Goal: Task Accomplishment & Management: Use online tool/utility

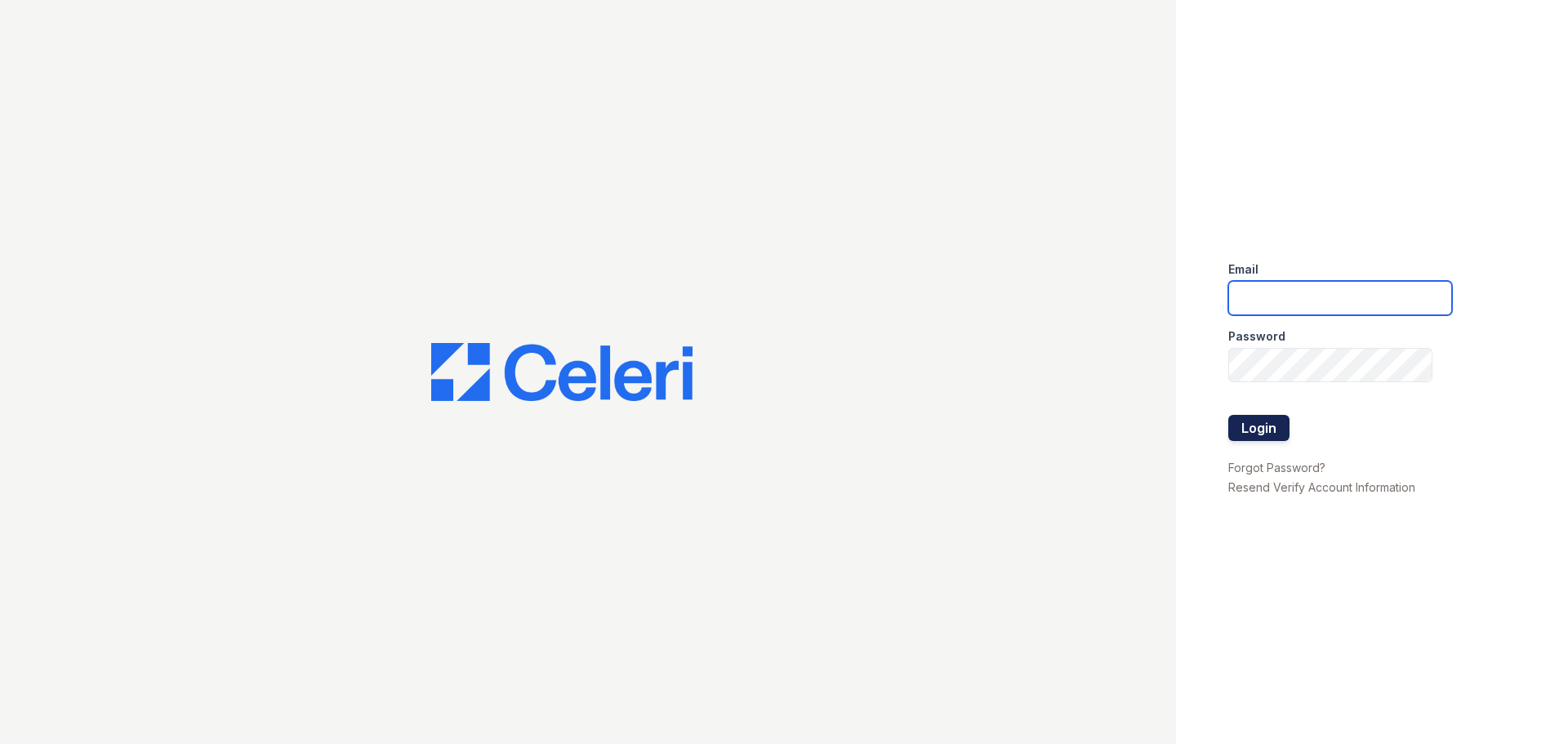
type input "[EMAIL_ADDRESS][DOMAIN_NAME]"
click at [1261, 432] on button "Login" at bounding box center [1259, 428] width 61 height 26
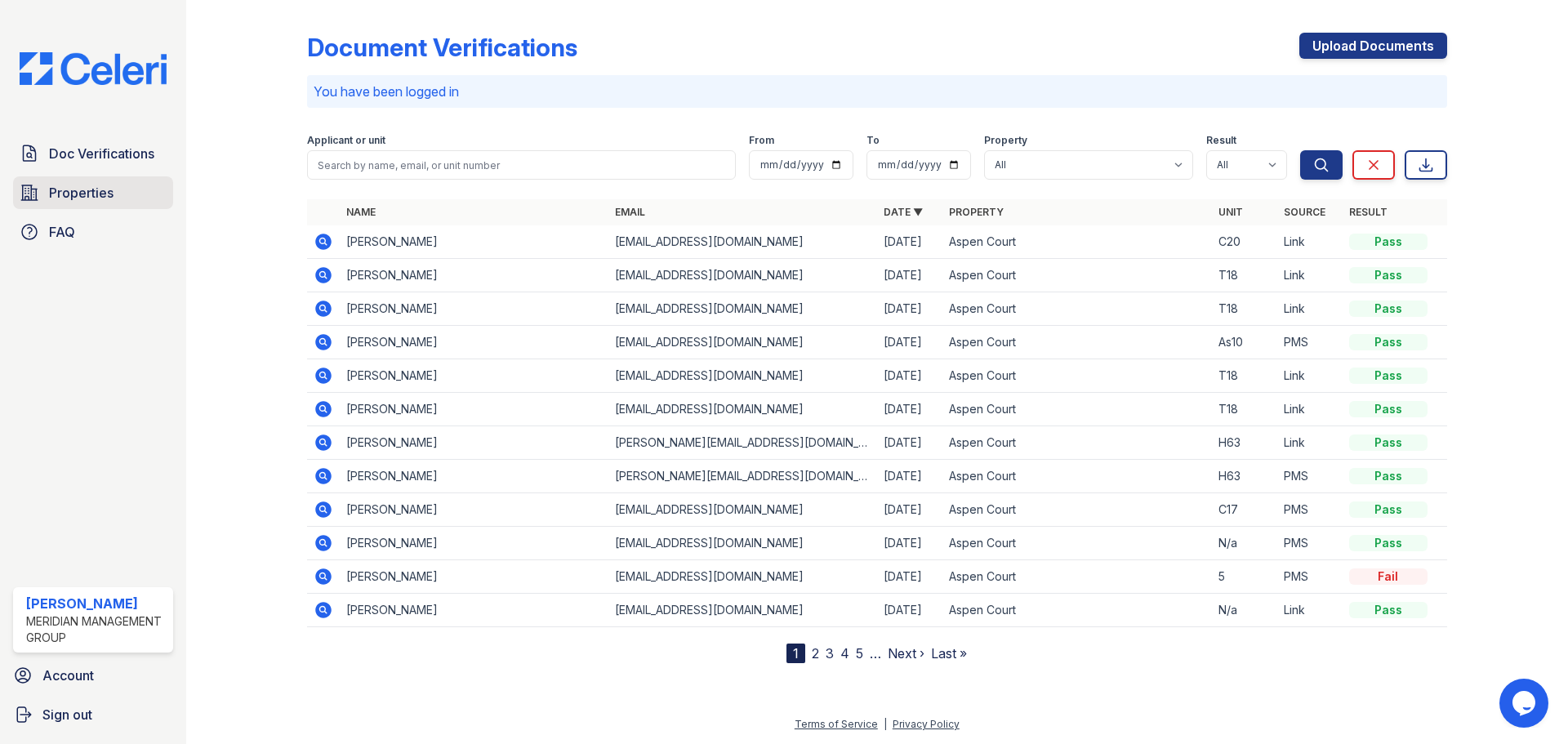
click at [113, 179] on link "Properties" at bounding box center [93, 192] width 160 height 33
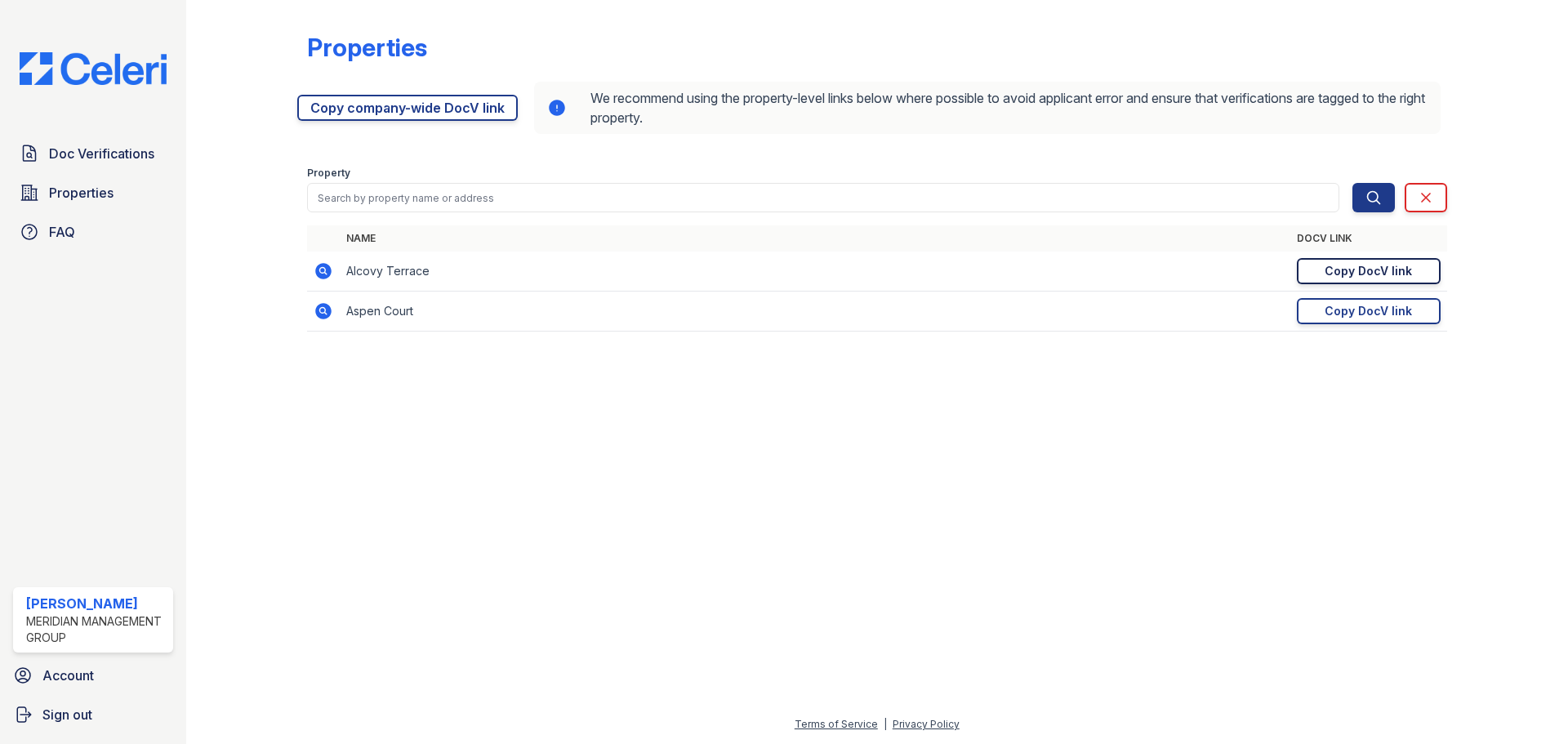
click at [1336, 280] on link "Copy DocV link Copy link" at bounding box center [1369, 270] width 144 height 26
